Goal: Task Accomplishment & Management: Use online tool/utility

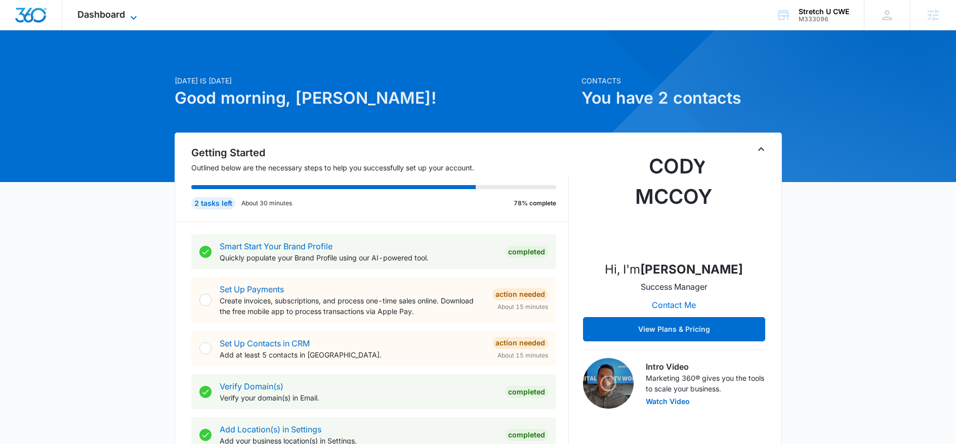
click at [131, 17] on icon at bounding box center [134, 18] width 12 height 12
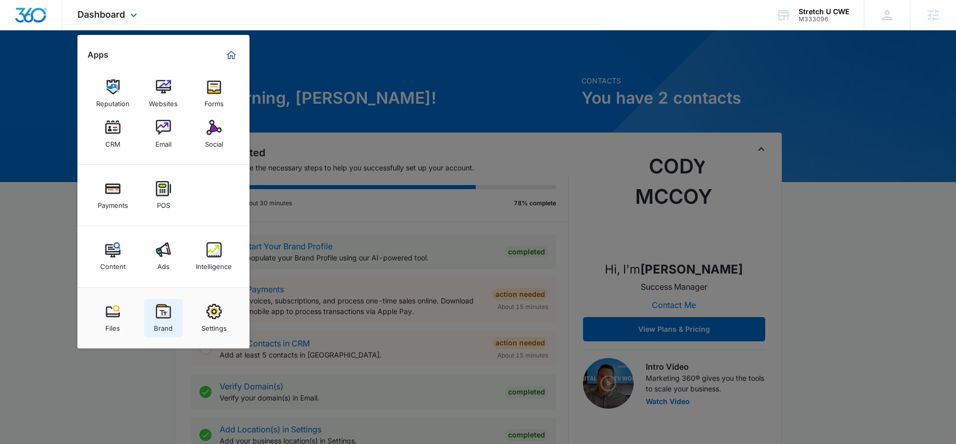
click at [169, 313] on img at bounding box center [163, 311] width 15 height 15
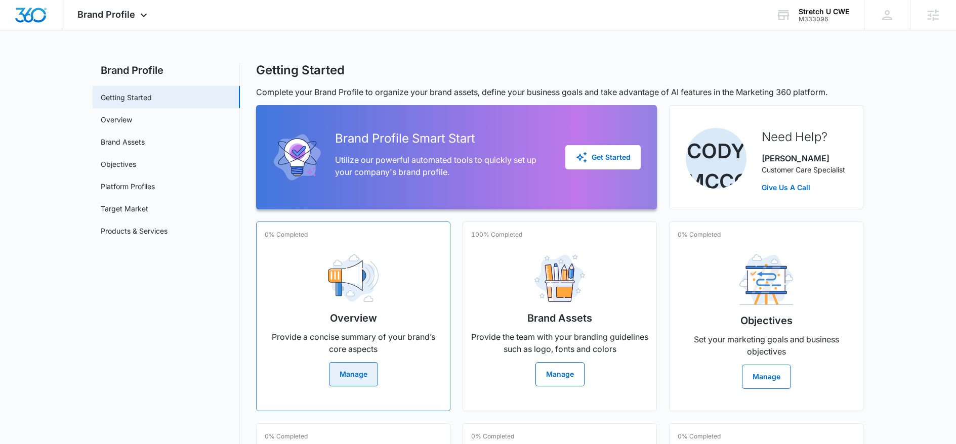
click at [357, 321] on h2 "Overview" at bounding box center [353, 318] width 47 height 15
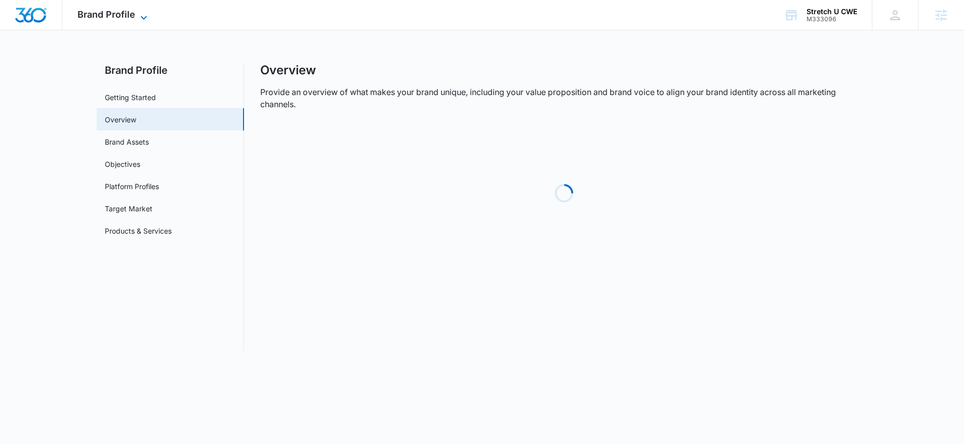
click at [145, 19] on icon at bounding box center [144, 18] width 12 height 12
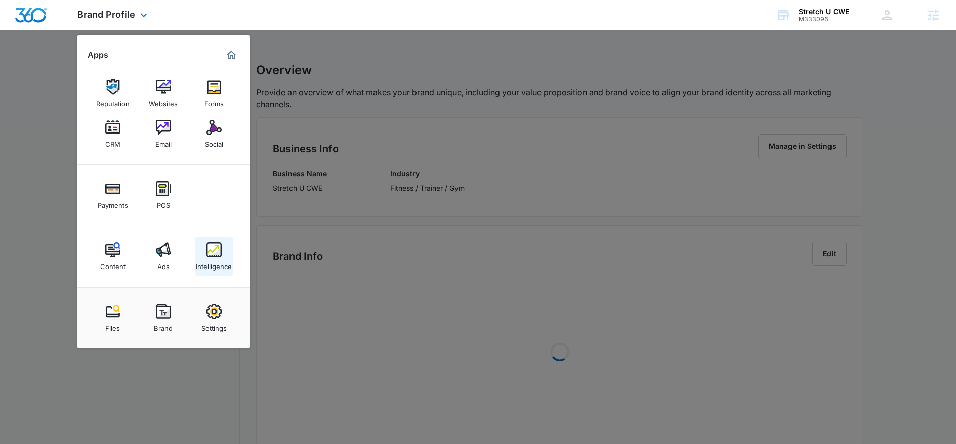
click at [215, 257] on img at bounding box center [214, 249] width 15 height 15
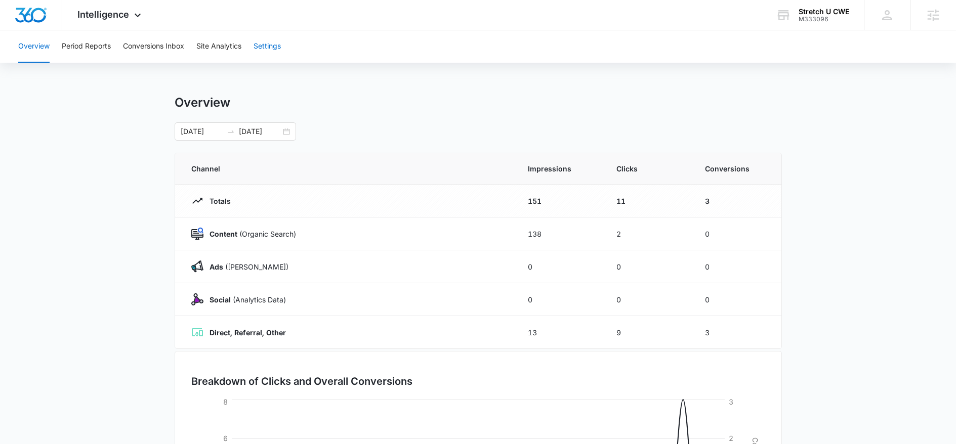
click at [263, 47] on button "Settings" at bounding box center [267, 46] width 27 height 32
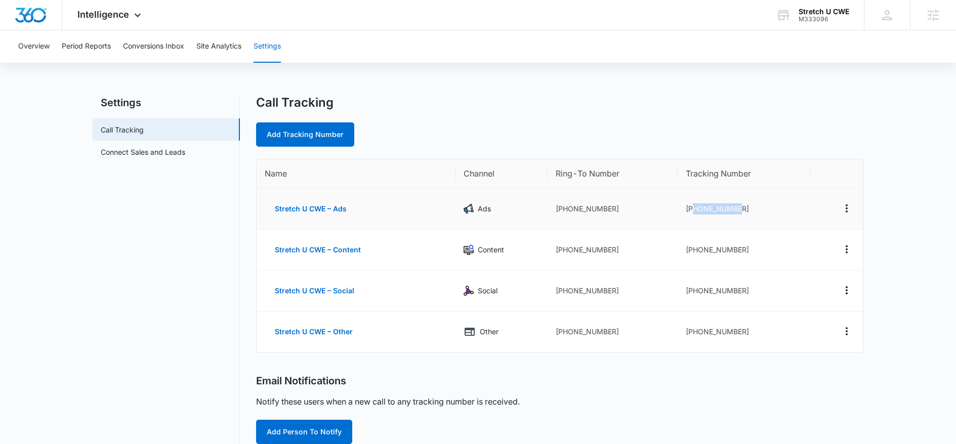
drag, startPoint x: 734, startPoint y: 212, endPoint x: 694, endPoint y: 211, distance: 40.5
click at [694, 211] on td "+13142873267" at bounding box center [744, 209] width 133 height 41
copy td "3142873267"
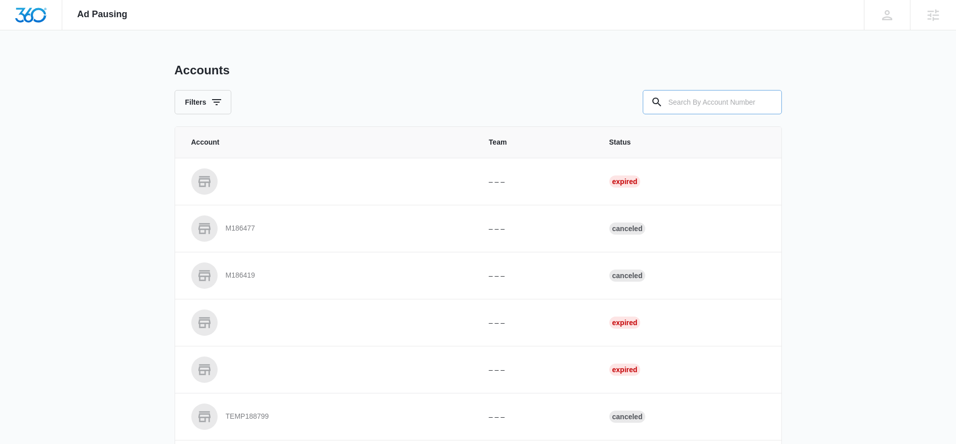
drag, startPoint x: 670, startPoint y: 108, endPoint x: 675, endPoint y: 105, distance: 6.3
click at [671, 107] on input "text" at bounding box center [712, 102] width 139 height 24
paste input "M333096"
type input "M333096"
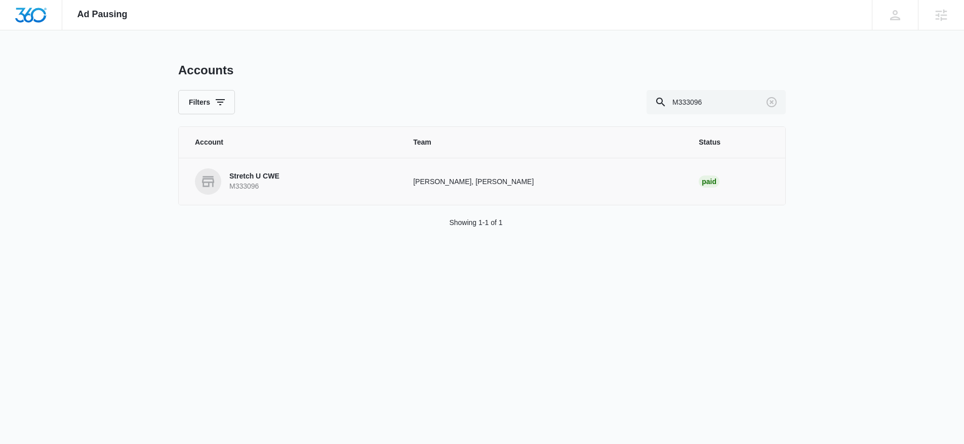
click at [251, 191] on link "Stretch U CWE M333096" at bounding box center [292, 182] width 194 height 26
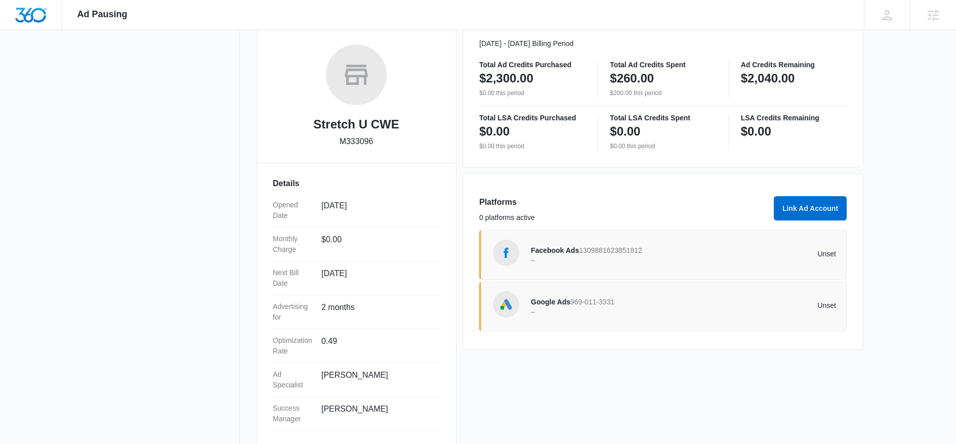
scroll to position [161, 0]
